Goal: Task Accomplishment & Management: Manage account settings

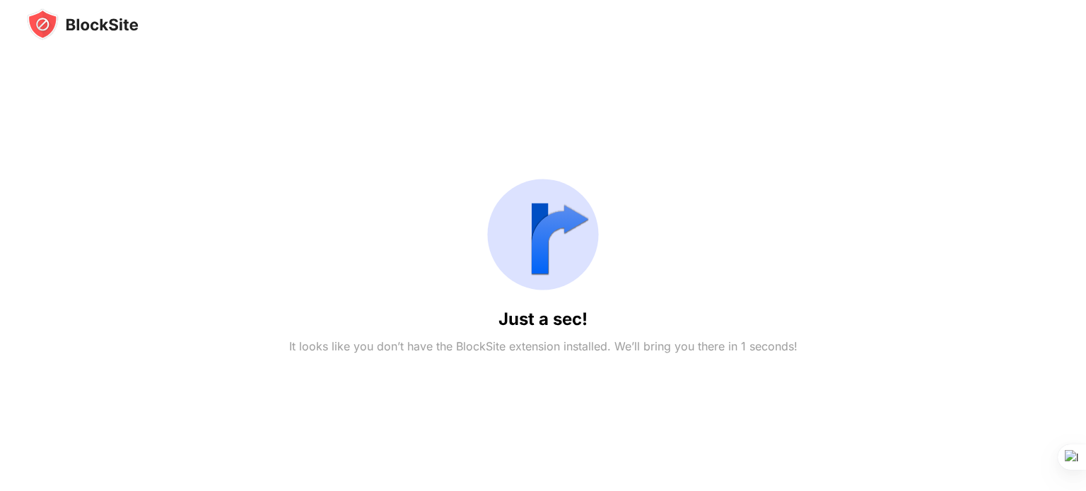
click at [526, 251] on img at bounding box center [543, 235] width 136 height 136
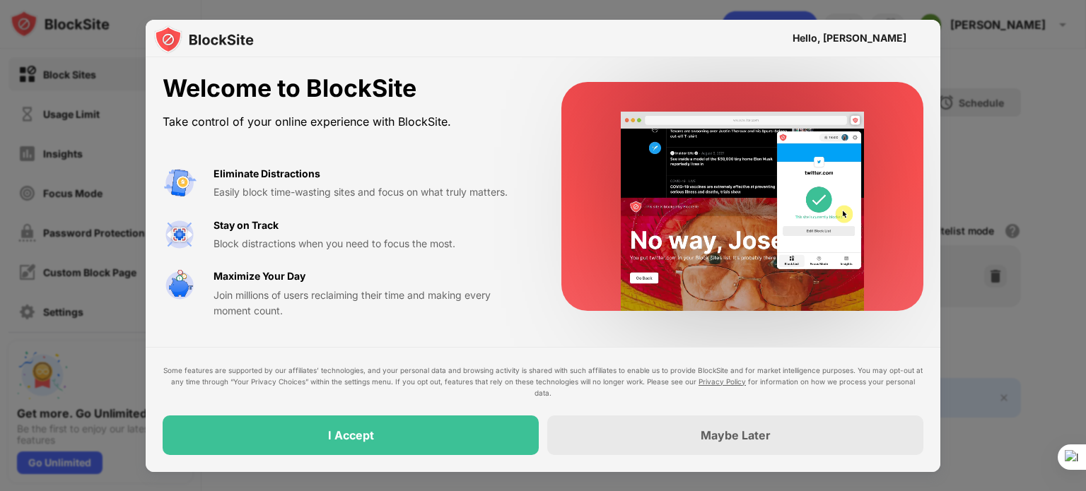
click at [556, 406] on div "Some features are supported by our affiliates’ technologies, and your personal …" at bounding box center [543, 410] width 760 height 90
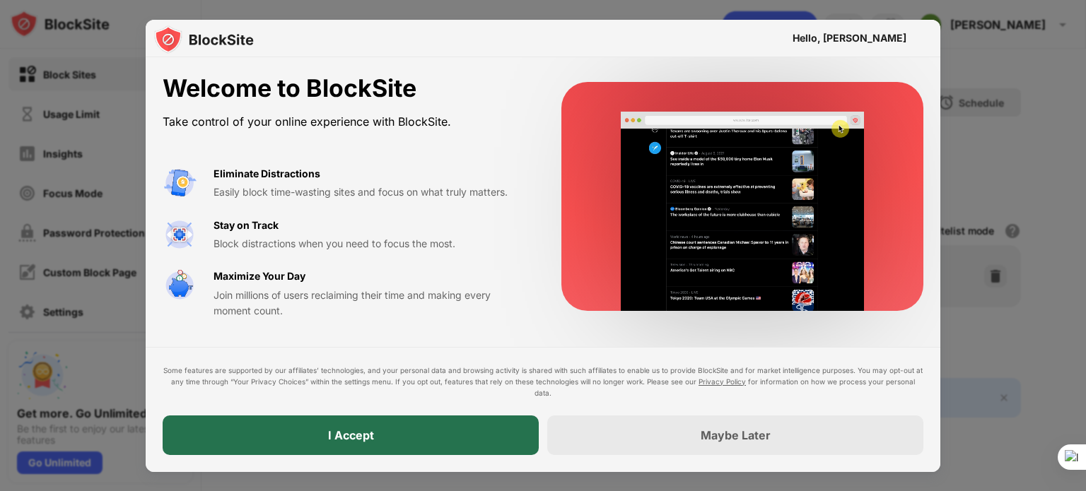
click at [483, 425] on div "I Accept" at bounding box center [351, 436] width 376 height 40
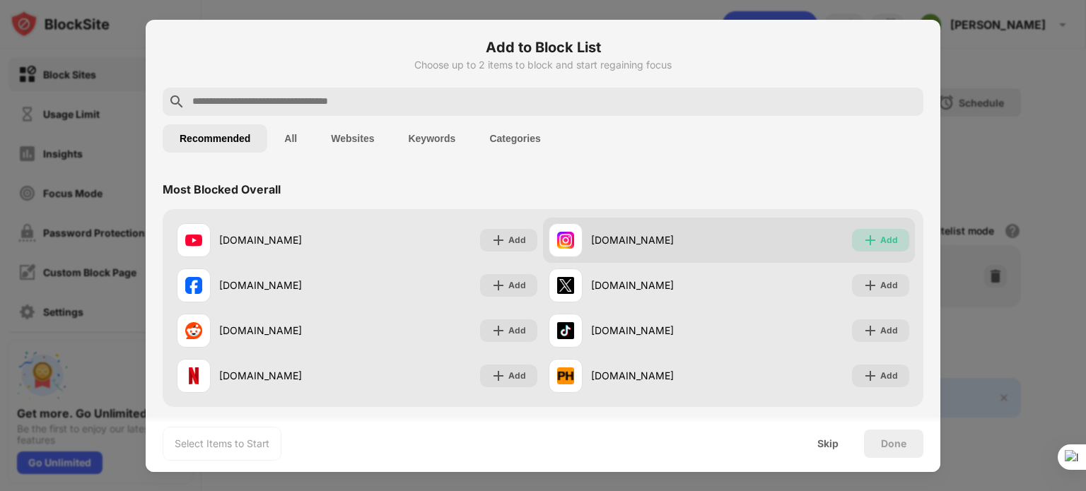
click at [867, 241] on div "Add" at bounding box center [880, 240] width 57 height 23
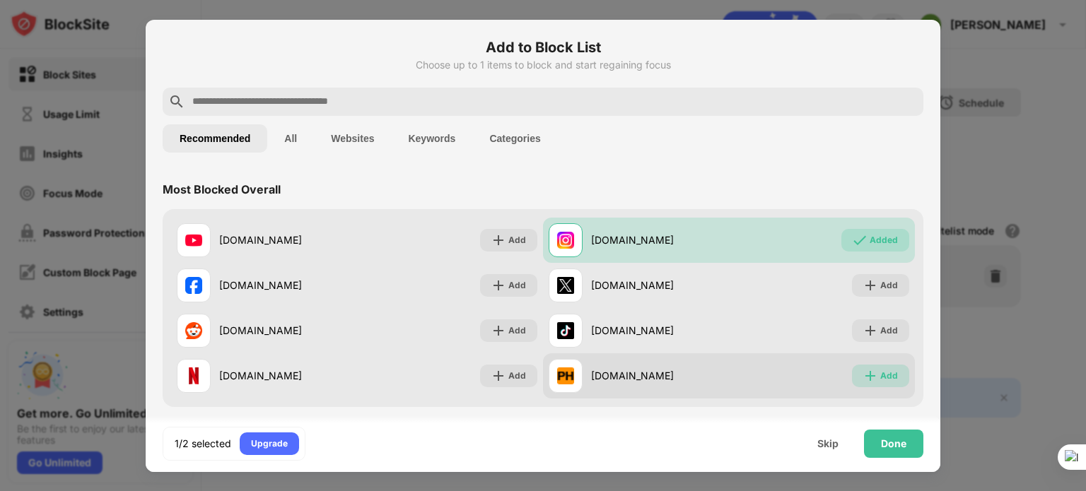
click at [880, 375] on div "Add" at bounding box center [889, 376] width 18 height 14
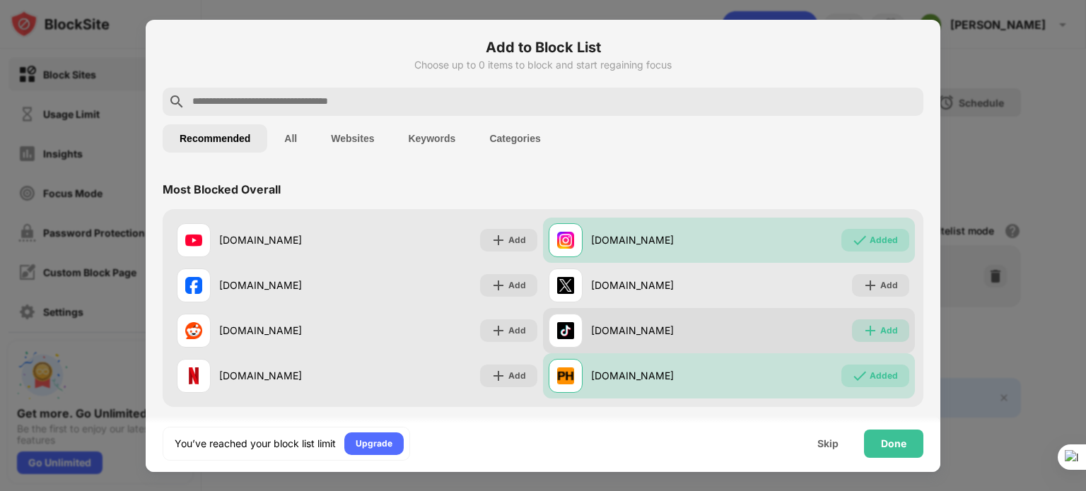
click at [881, 324] on div "Add" at bounding box center [889, 331] width 18 height 14
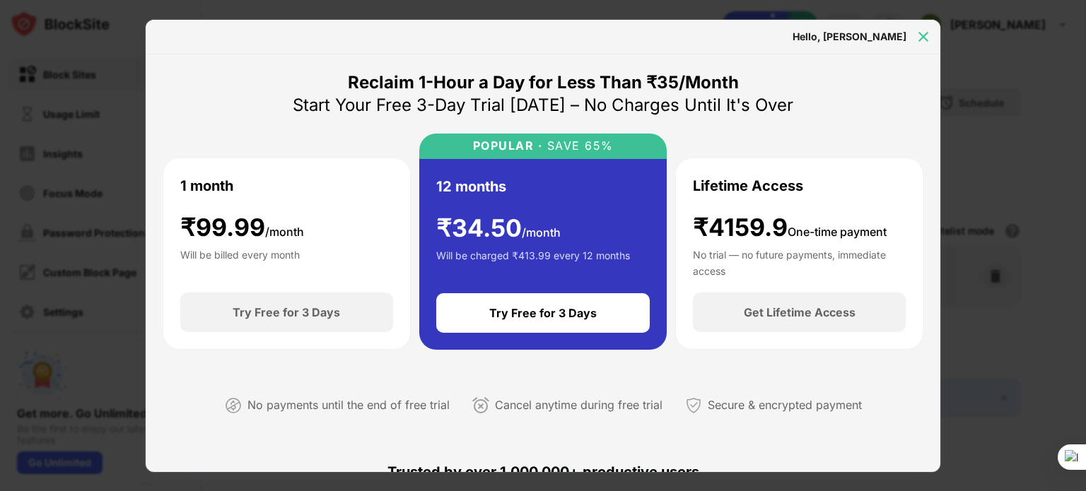
click at [920, 30] on img at bounding box center [923, 37] width 14 height 14
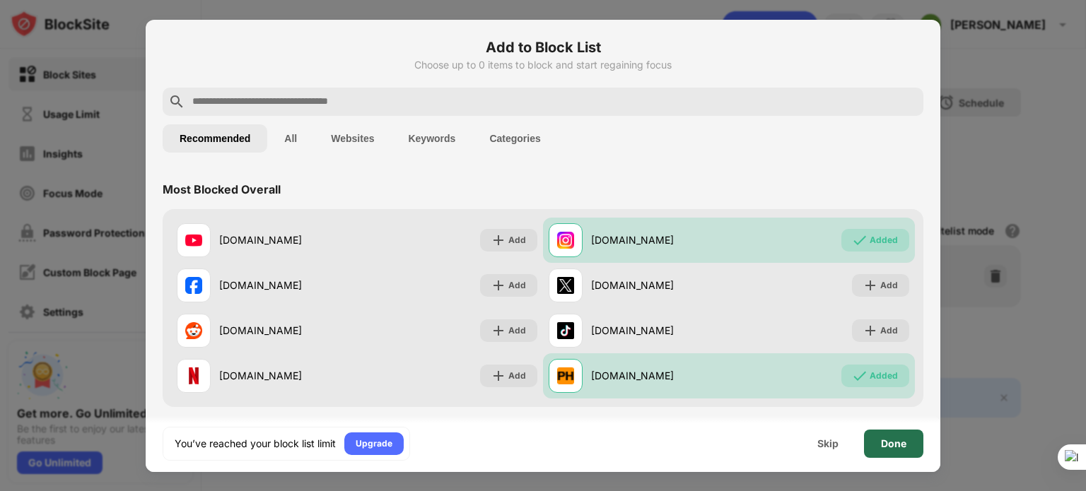
click at [888, 443] on div "Done" at bounding box center [893, 443] width 25 height 11
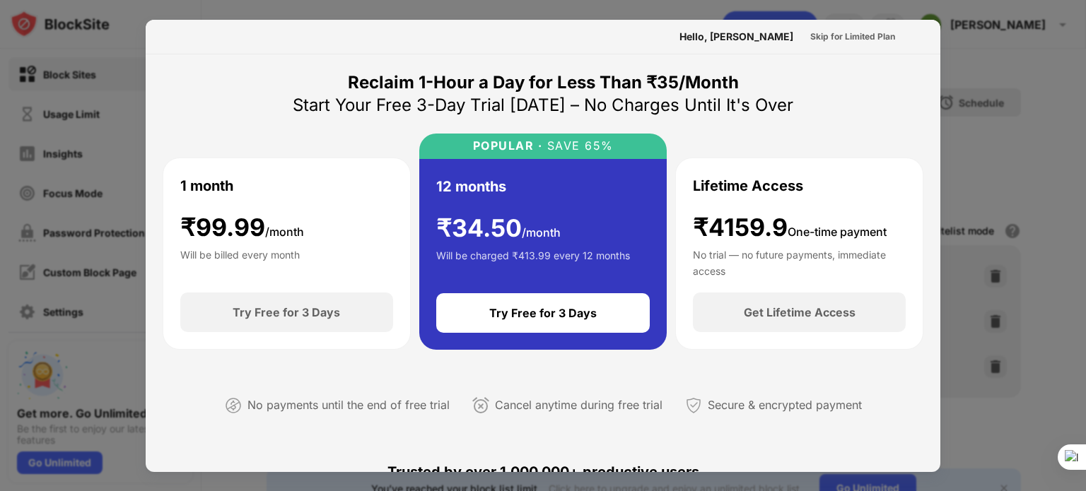
click at [968, 132] on div at bounding box center [543, 245] width 1086 height 491
click at [979, 47] on div at bounding box center [543, 245] width 1086 height 491
click at [1043, 101] on div at bounding box center [543, 245] width 1086 height 491
click at [50, 307] on div at bounding box center [543, 245] width 1086 height 491
